Goal: Task Accomplishment & Management: Manage account settings

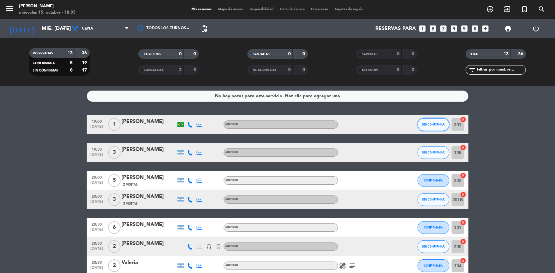
click at [436, 126] on button "SIN CONFIRMAR" at bounding box center [434, 124] width 32 height 13
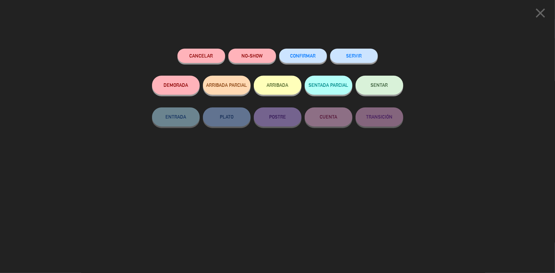
click at [311, 55] on span "CONFIRMAR" at bounding box center [302, 55] width 25 height 5
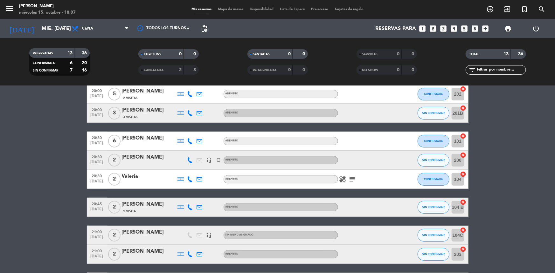
scroll to position [115, 0]
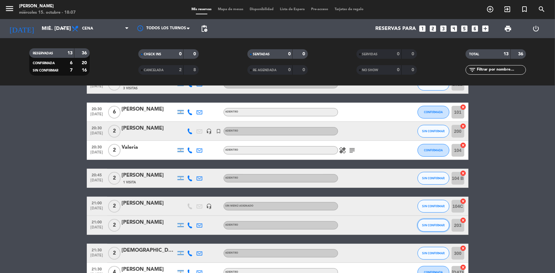
click at [433, 224] on span "SIN CONFIRMAR" at bounding box center [433, 225] width 23 height 3
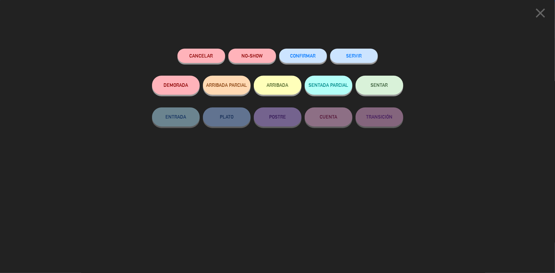
click at [305, 55] on span "CONFIRMAR" at bounding box center [302, 55] width 25 height 5
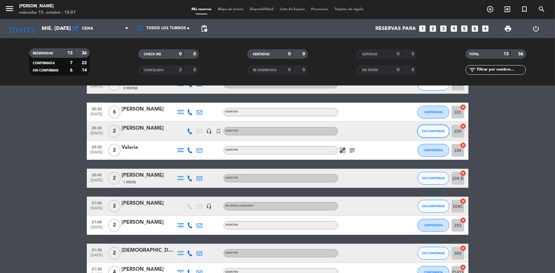
click at [432, 131] on span "SIN CONFIRMAR" at bounding box center [433, 130] width 23 height 3
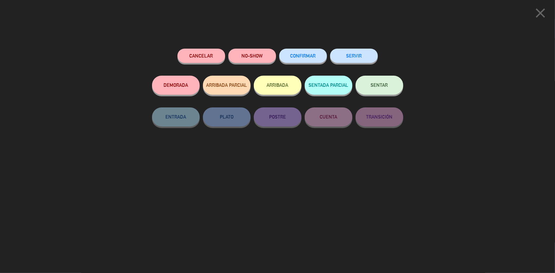
click at [297, 56] on span "CONFIRMAR" at bounding box center [302, 55] width 25 height 5
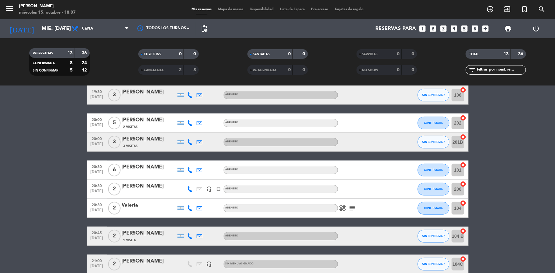
scroll to position [0, 0]
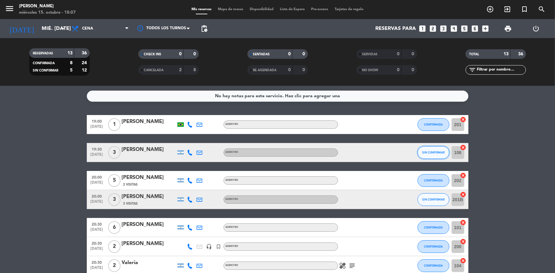
click at [436, 152] on span "SIN CONFIRMAR" at bounding box center [433, 152] width 23 height 3
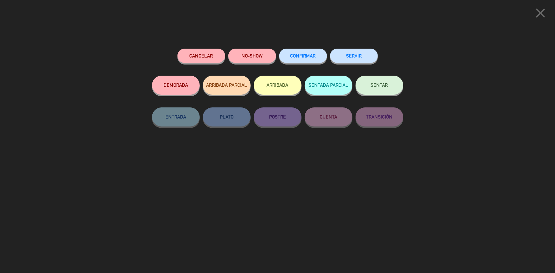
click at [304, 53] on button "CONFIRMAR" at bounding box center [303, 56] width 48 height 14
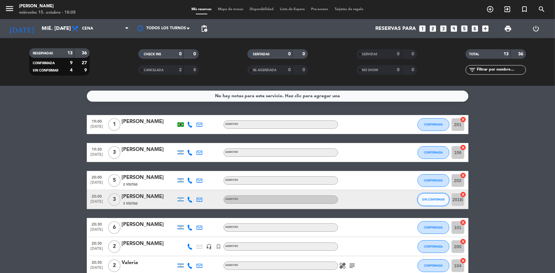
click at [425, 202] on button "SIN CONFIRMAR" at bounding box center [434, 199] width 32 height 13
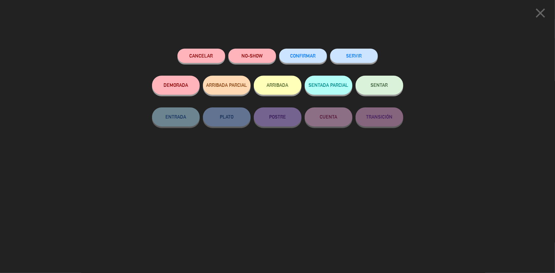
click at [299, 57] on span "CONFIRMAR" at bounding box center [302, 55] width 25 height 5
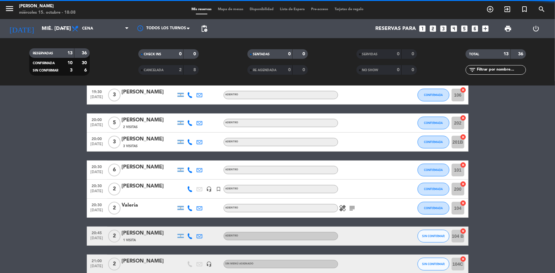
scroll to position [87, 0]
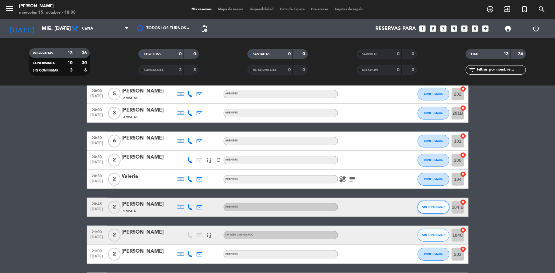
click at [435, 210] on button "SIN CONFIRMAR" at bounding box center [434, 207] width 32 height 13
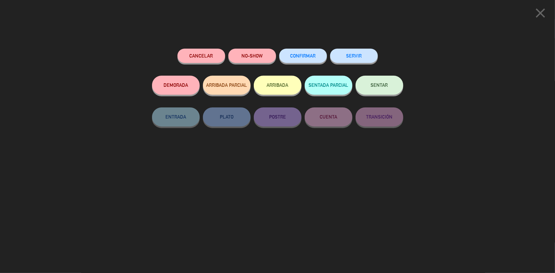
click at [302, 57] on span "CONFIRMAR" at bounding box center [302, 55] width 25 height 5
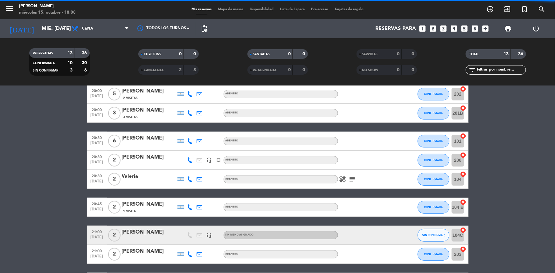
scroll to position [184, 0]
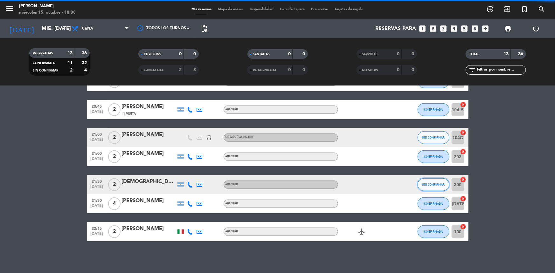
click at [429, 185] on span "SIN CONFIRMAR" at bounding box center [433, 184] width 23 height 3
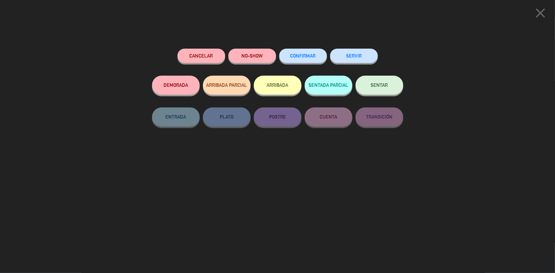
click at [299, 57] on span "CONFIRMAR" at bounding box center [302, 55] width 25 height 5
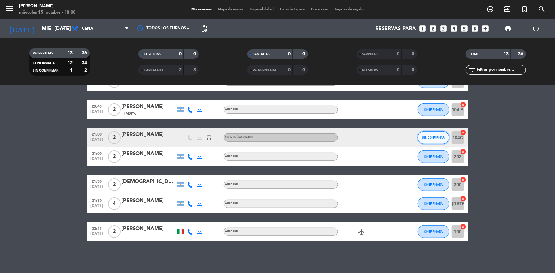
click at [439, 138] on span "SIN CONFIRMAR" at bounding box center [433, 137] width 23 height 3
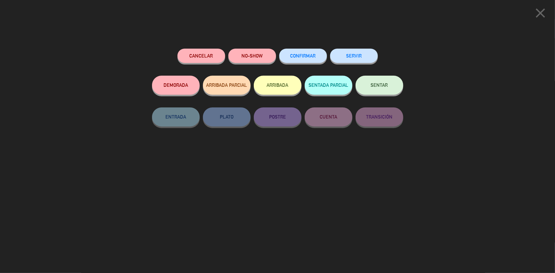
click at [298, 58] on span "CONFIRMAR" at bounding box center [302, 55] width 25 height 5
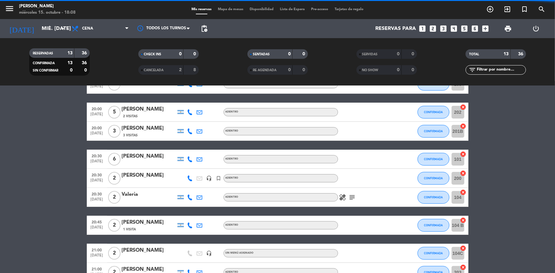
scroll to position [0, 0]
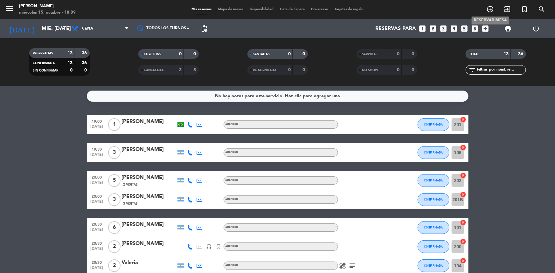
click at [487, 13] on icon "add_circle_outline" at bounding box center [490, 9] width 8 height 8
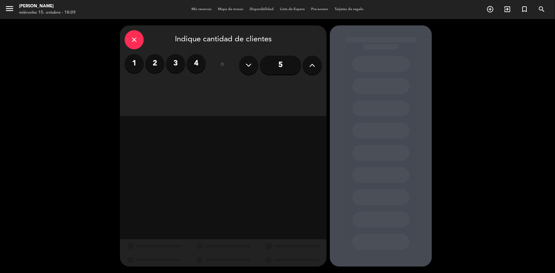
click at [315, 63] on button at bounding box center [312, 65] width 19 height 19
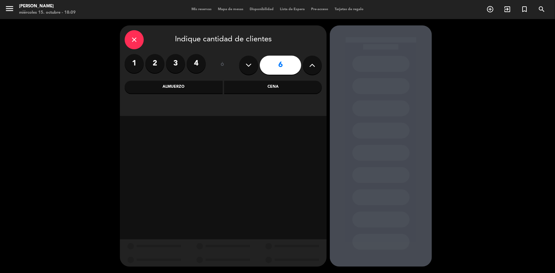
click at [277, 85] on div "Cena" at bounding box center [273, 87] width 98 height 13
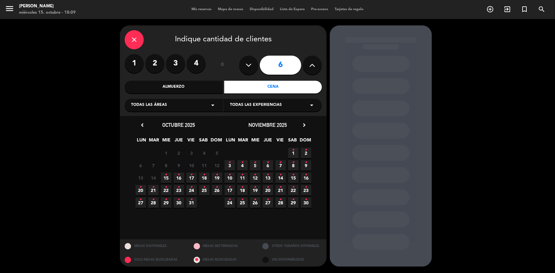
click at [167, 175] on icon "•" at bounding box center [166, 175] width 2 height 10
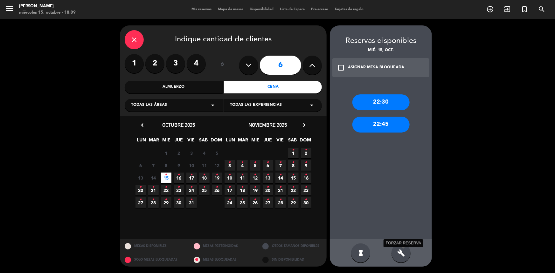
click at [399, 251] on icon "build" at bounding box center [401, 253] width 8 height 8
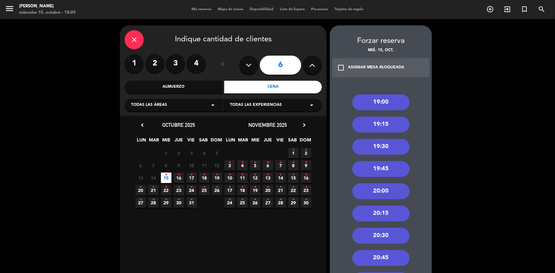
click at [390, 232] on div "20:30" at bounding box center [380, 236] width 57 height 16
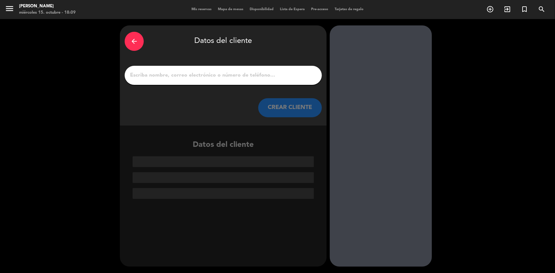
click at [222, 77] on input "1" at bounding box center [223, 75] width 188 height 9
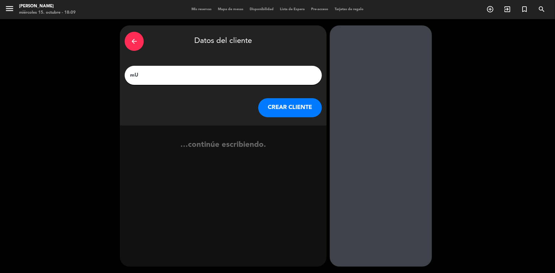
type input "m"
type input "[PERSON_NAME]"
click at [288, 106] on button "CREAR CLIENTE" at bounding box center [290, 107] width 64 height 19
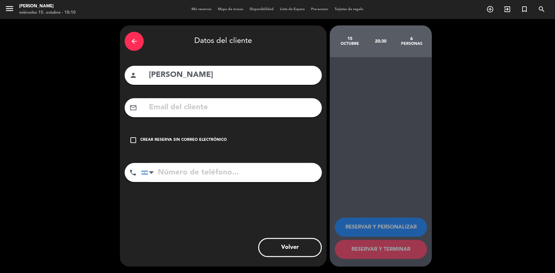
click at [135, 140] on icon "check_box_outline_blank" at bounding box center [133, 140] width 8 height 8
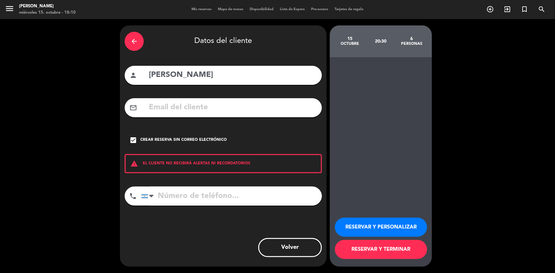
click at [376, 226] on button "RESERVAR Y PERSONALIZAR" at bounding box center [381, 227] width 92 height 19
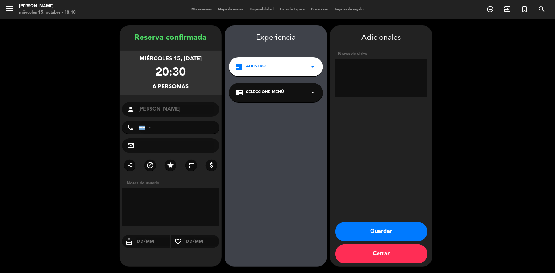
click at [296, 87] on div "chrome_reader_mode Seleccione Menú arrow_drop_down" at bounding box center [276, 92] width 94 height 19
click at [281, 112] on div "ADENTRO" at bounding box center [275, 110] width 81 height 6
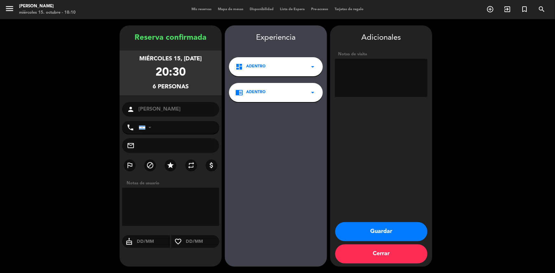
click at [383, 231] on button "Guardar" at bounding box center [381, 231] width 92 height 19
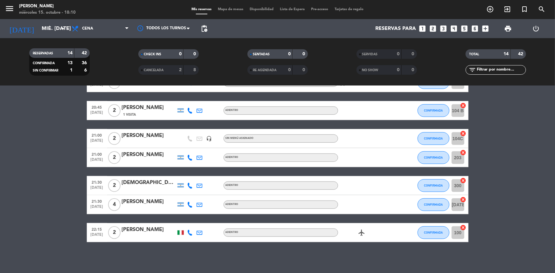
scroll to position [115, 0]
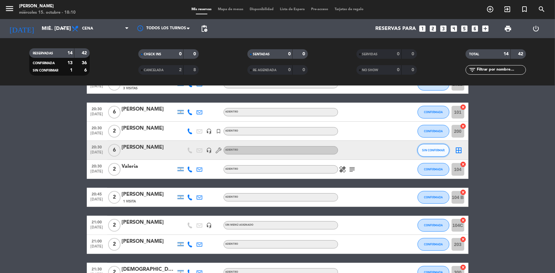
click at [436, 147] on button "SIN CONFIRMAR" at bounding box center [434, 150] width 32 height 13
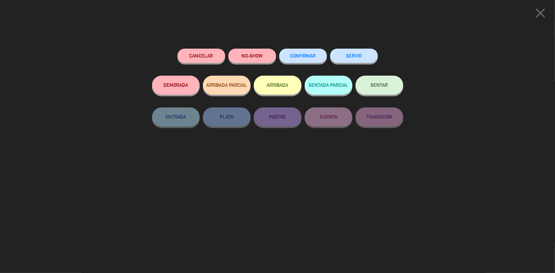
click at [294, 56] on span "CONFIRMAR" at bounding box center [302, 55] width 25 height 5
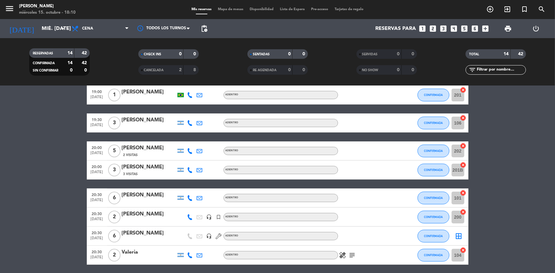
scroll to position [0, 0]
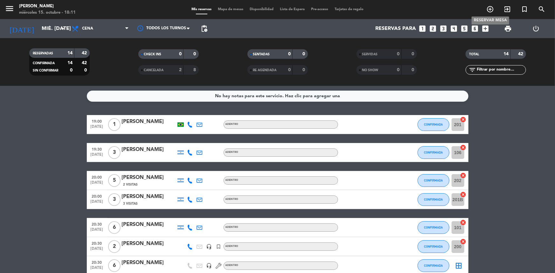
click at [492, 9] on icon "add_circle_outline" at bounding box center [490, 9] width 8 height 8
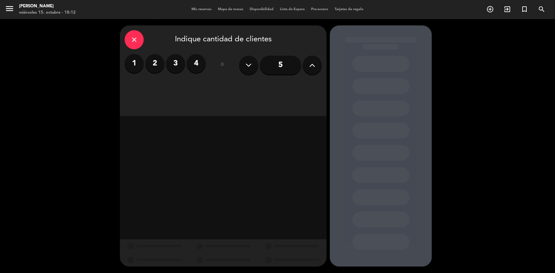
click at [289, 65] on input "5" at bounding box center [280, 65] width 41 height 19
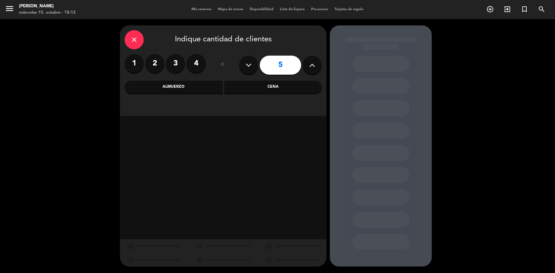
click at [302, 93] on div "Cena" at bounding box center [273, 87] width 98 height 13
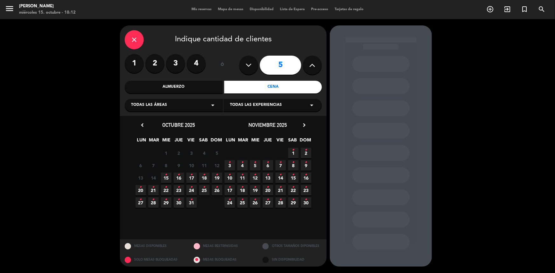
click at [178, 179] on icon "•" at bounding box center [179, 175] width 2 height 10
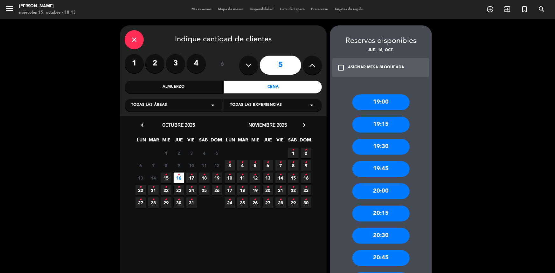
click at [383, 192] on div "20:00" at bounding box center [380, 192] width 57 height 16
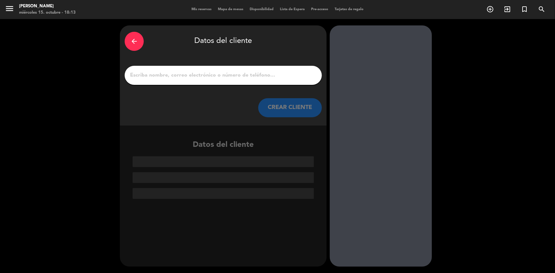
click at [191, 74] on input "1" at bounding box center [223, 75] width 188 height 9
click at [256, 75] on input "1" at bounding box center [223, 75] width 188 height 9
click at [239, 75] on input "1" at bounding box center [223, 75] width 188 height 9
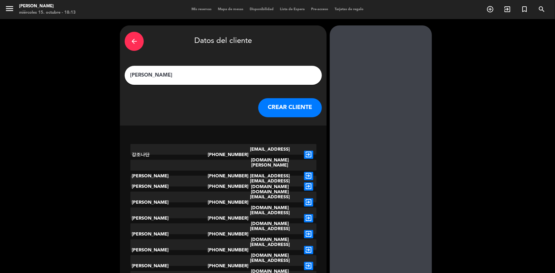
type input "[PERSON_NAME]"
click at [286, 105] on button "CREAR CLIENTE" at bounding box center [290, 107] width 64 height 19
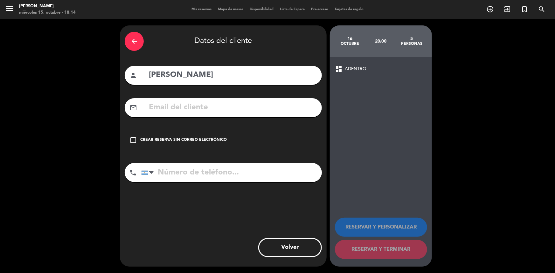
click at [178, 140] on div "Crear reserva sin correo electrónico" at bounding box center [183, 140] width 87 height 6
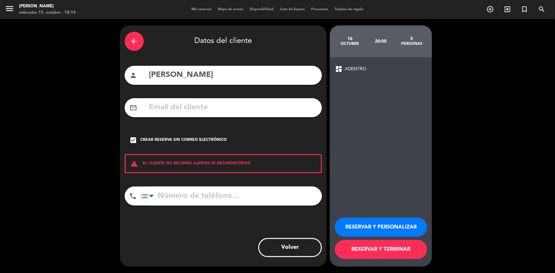
click at [291, 255] on button "Volver" at bounding box center [290, 247] width 64 height 19
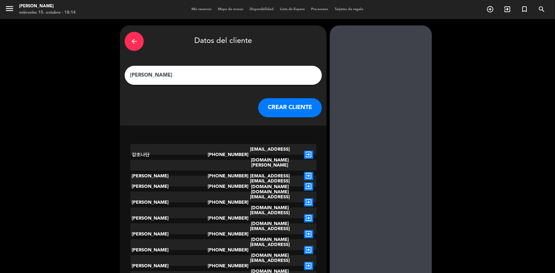
click at [137, 42] on icon "arrow_back" at bounding box center [134, 42] width 8 height 8
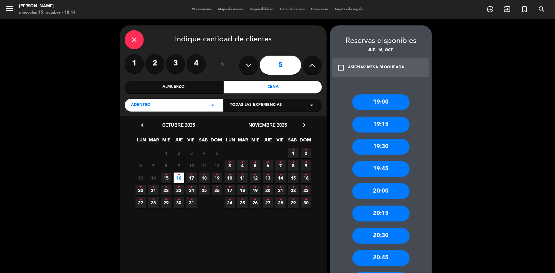
click at [135, 38] on icon "close" at bounding box center [134, 40] width 8 height 8
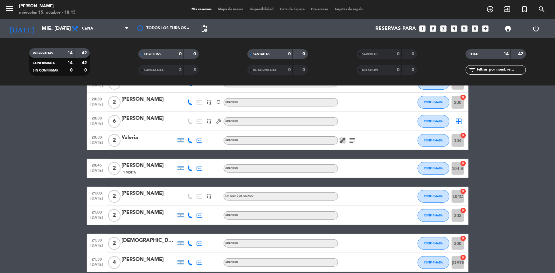
scroll to position [202, 0]
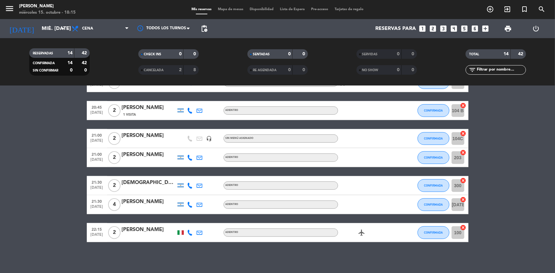
click at [146, 201] on div "[PERSON_NAME]" at bounding box center [149, 202] width 54 height 8
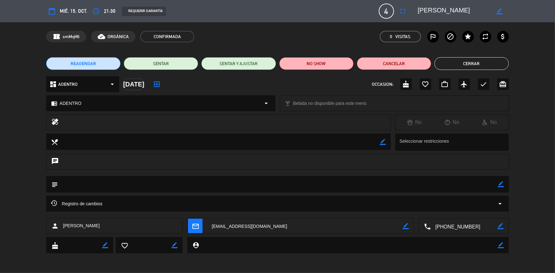
click at [106, 11] on span "21:30" at bounding box center [109, 11] width 11 height 8
click at [111, 11] on span "21:30" at bounding box center [109, 11] width 11 height 8
click at [96, 10] on icon "access_time" at bounding box center [96, 11] width 8 height 8
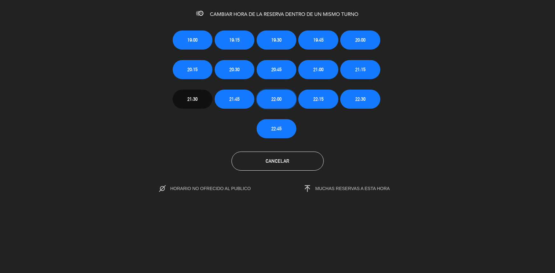
click at [283, 103] on button "22:00" at bounding box center [277, 99] width 40 height 19
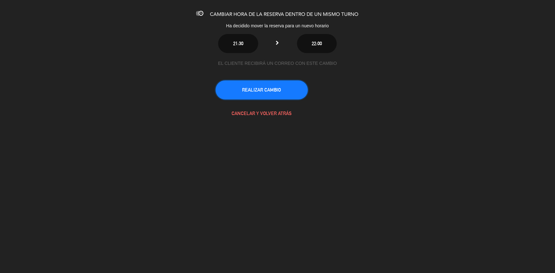
click at [286, 90] on button "REALIZAR CAMBIO" at bounding box center [262, 89] width 92 height 19
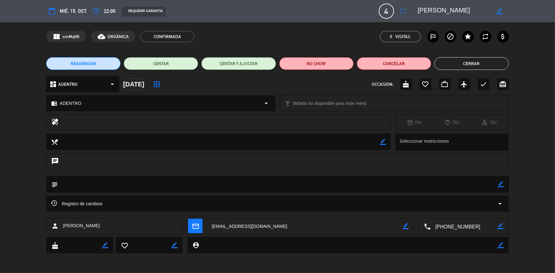
click at [484, 62] on button "Cerrar" at bounding box center [472, 63] width 74 height 13
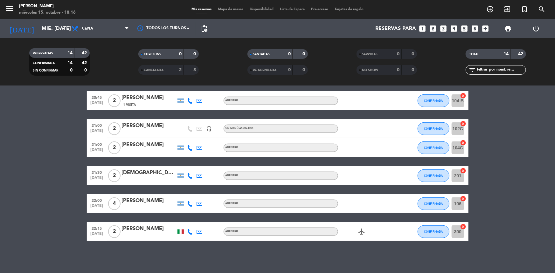
scroll to position [38, 0]
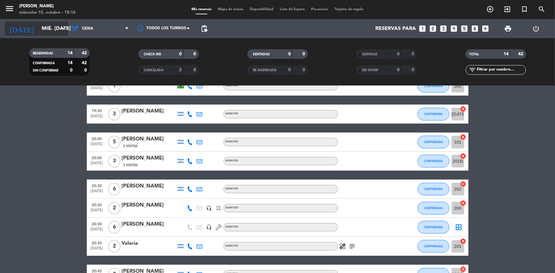
click at [45, 29] on input "mié. [DATE]" at bounding box center [71, 29] width 67 height 12
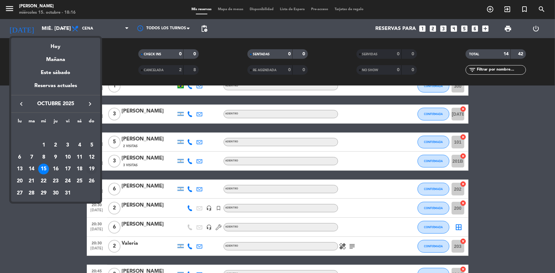
click at [92, 168] on div "19" at bounding box center [91, 169] width 11 height 11
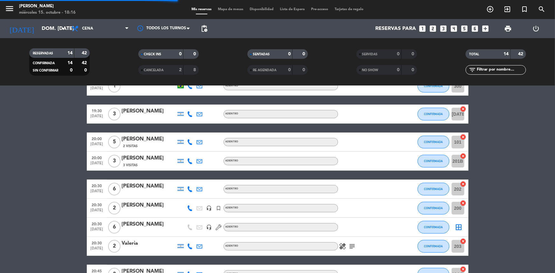
scroll to position [0, 0]
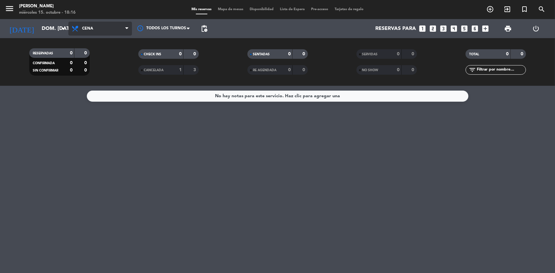
click at [100, 32] on span "Cena" at bounding box center [100, 29] width 64 height 14
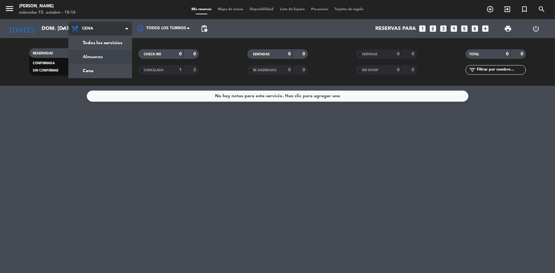
click at [102, 57] on div "menu Madre [PERSON_NAME] miércoles 15. octubre - 18:16 Mis reservas Mapa de mes…" at bounding box center [277, 43] width 555 height 86
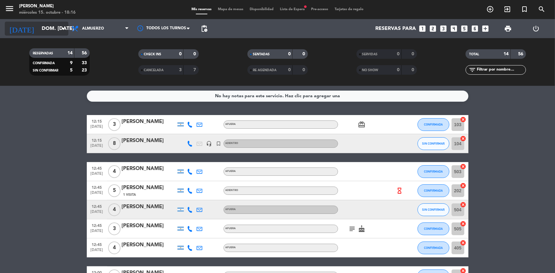
click at [38, 32] on input "dom. [DATE]" at bounding box center [71, 29] width 67 height 12
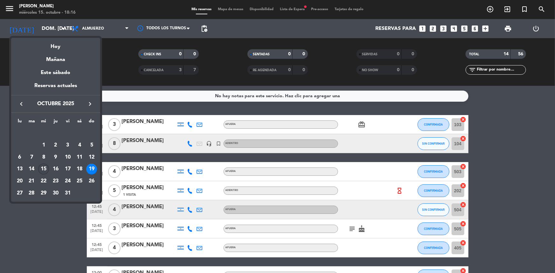
click at [45, 170] on div "15" at bounding box center [43, 169] width 11 height 11
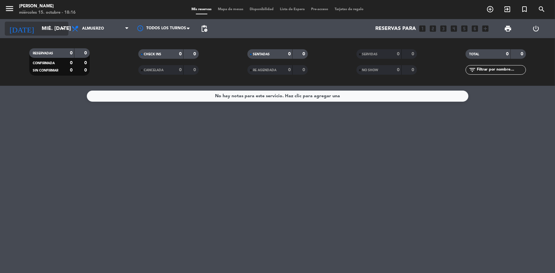
click at [38, 31] on input "mié. [DATE]" at bounding box center [71, 29] width 67 height 12
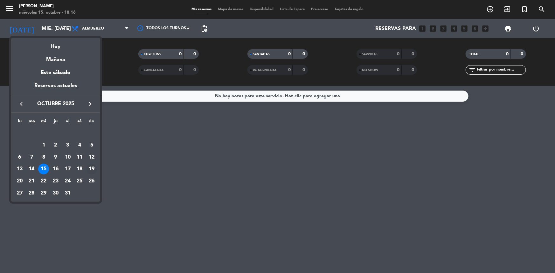
click at [94, 168] on div "19" at bounding box center [91, 169] width 11 height 11
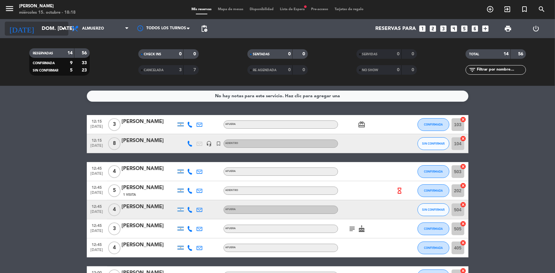
click at [52, 27] on input "dom. [DATE]" at bounding box center [71, 29] width 67 height 12
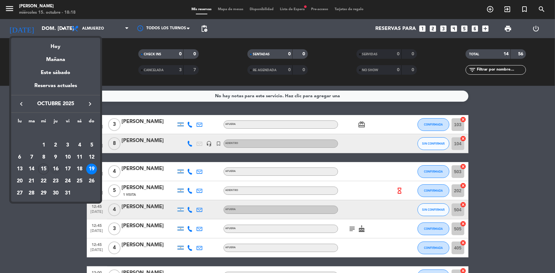
click at [58, 169] on div "16" at bounding box center [55, 169] width 11 height 11
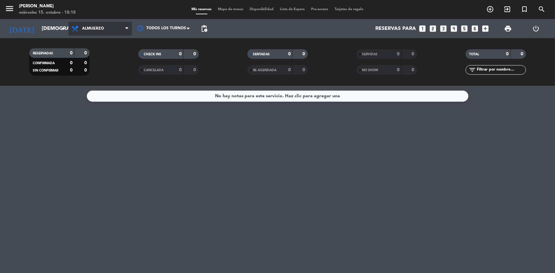
click at [130, 27] on span at bounding box center [128, 29] width 6 height 6
click at [104, 71] on div "menu Madre [PERSON_NAME] miércoles 15. octubre - 18:18 Mis reservas Mapa de mes…" at bounding box center [277, 43] width 555 height 86
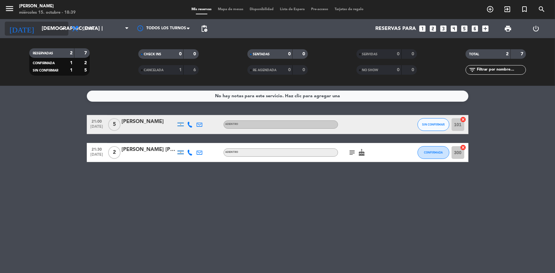
click at [48, 32] on input "[DEMOGRAPHIC_DATA] [DATE]" at bounding box center [71, 29] width 67 height 12
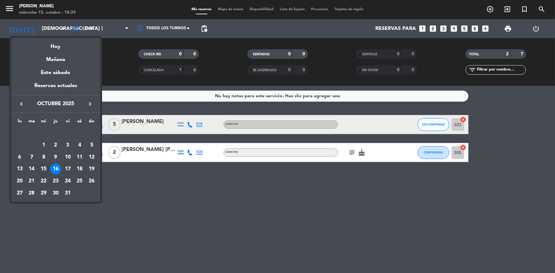
click at [79, 179] on div "25" at bounding box center [79, 181] width 11 height 11
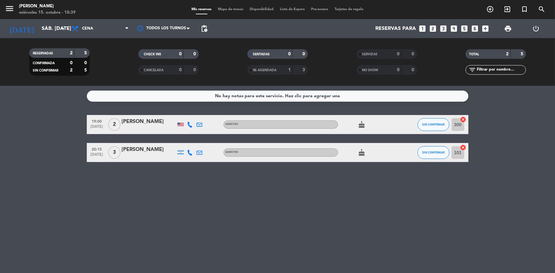
drag, startPoint x: 102, startPoint y: 29, endPoint x: 157, endPoint y: 72, distance: 69.8
click at [102, 29] on span "Cena" at bounding box center [100, 29] width 64 height 14
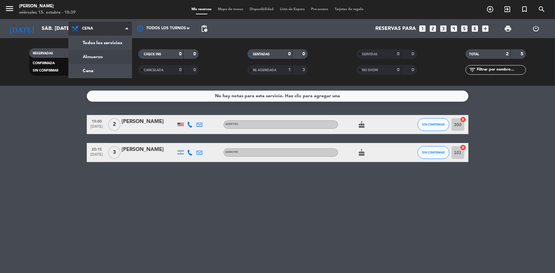
click at [110, 60] on div "menu Madre [PERSON_NAME] miércoles 15. octubre - 18:39 Mis reservas Mapa de mes…" at bounding box center [277, 43] width 555 height 86
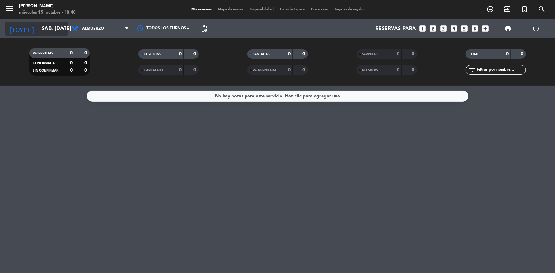
click at [42, 35] on div "[DATE] sáb. [DATE] arrow_drop_down" at bounding box center [37, 29] width 64 height 14
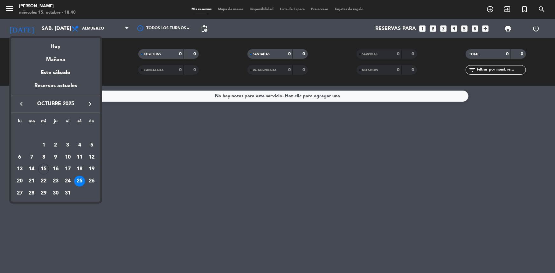
click at [50, 167] on td "16" at bounding box center [56, 170] width 12 height 12
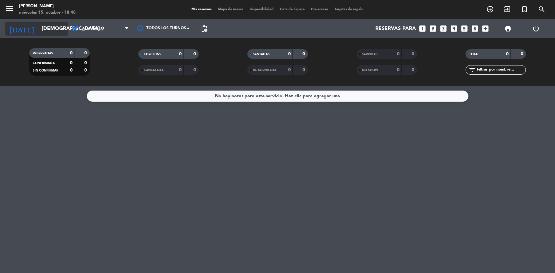
click at [21, 28] on icon "[DATE]" at bounding box center [22, 29] width 34 height 14
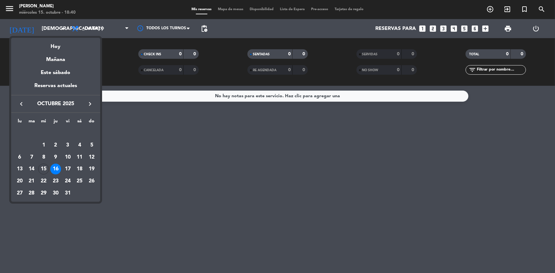
click at [98, 29] on div at bounding box center [277, 136] width 555 height 273
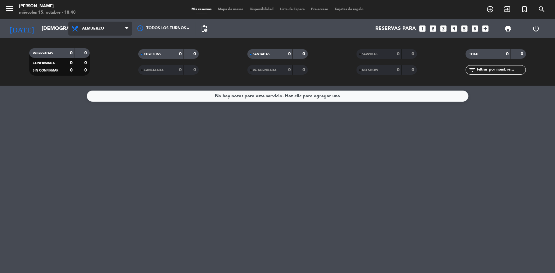
click at [102, 26] on span "Almuerzo" at bounding box center [93, 28] width 22 height 4
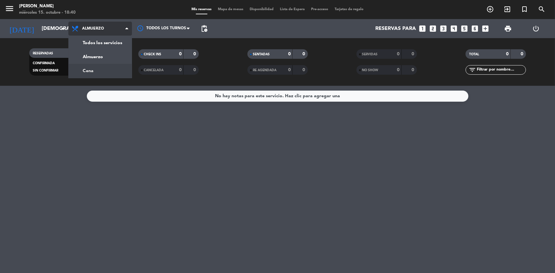
click at [106, 70] on div "menu Madre [PERSON_NAME] miércoles 15. octubre - 18:40 Mis reservas Mapa de mes…" at bounding box center [277, 43] width 555 height 86
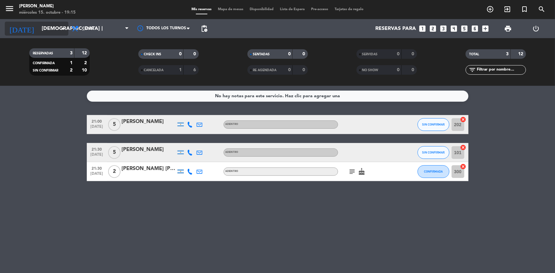
click at [38, 29] on input "[DEMOGRAPHIC_DATA] [DATE]" at bounding box center [71, 29] width 67 height 12
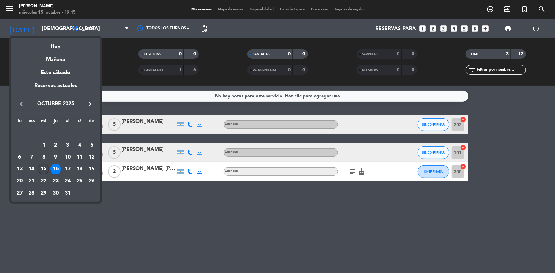
click at [45, 170] on div "15" at bounding box center [43, 169] width 11 height 11
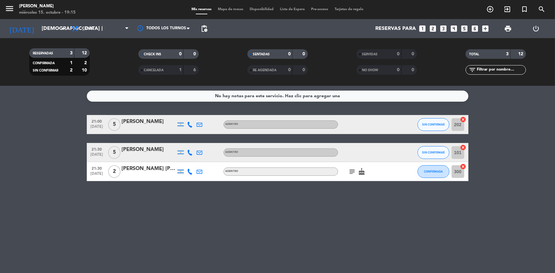
type input "mié. [DATE]"
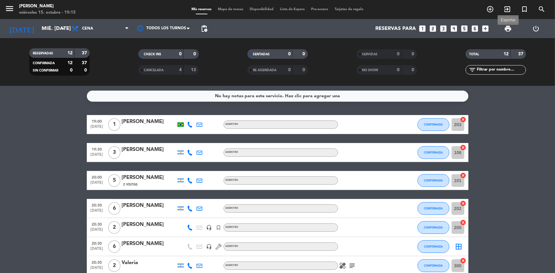
click at [509, 27] on span "print" at bounding box center [508, 29] width 8 height 8
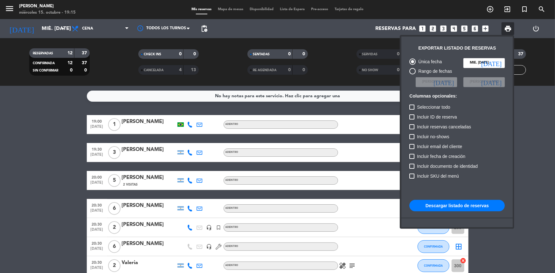
click at [478, 205] on button "Descargar listado de reservas" at bounding box center [456, 205] width 95 height 11
click at [527, 178] on div at bounding box center [277, 136] width 555 height 273
